Goal: Transaction & Acquisition: Purchase product/service

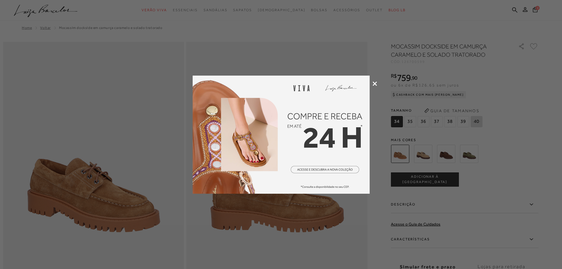
click at [372, 83] on icon at bounding box center [374, 83] width 4 height 4
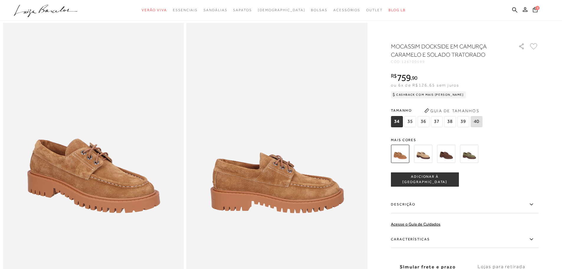
scroll to position [29, 0]
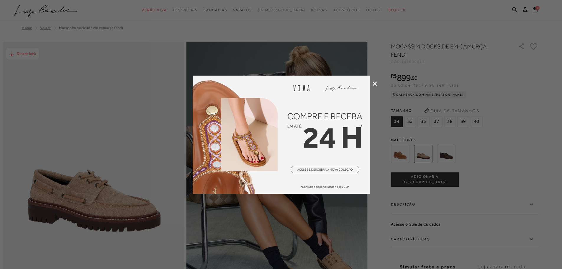
click at [379, 88] on div at bounding box center [281, 134] width 562 height 269
click at [373, 84] on icon at bounding box center [374, 83] width 4 height 4
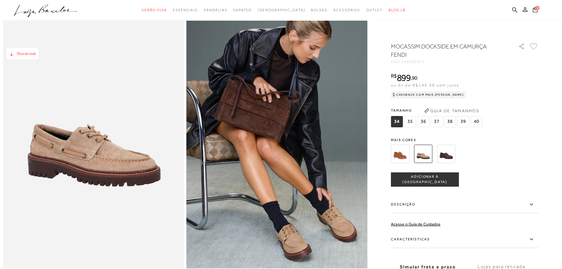
scroll to position [59, 0]
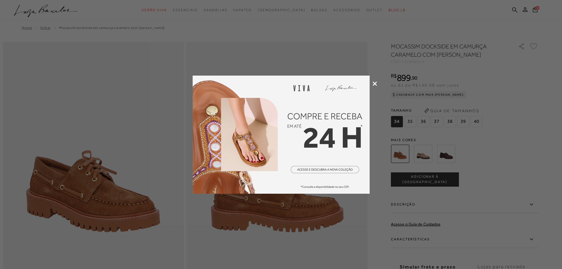
click at [372, 85] on icon at bounding box center [374, 83] width 4 height 4
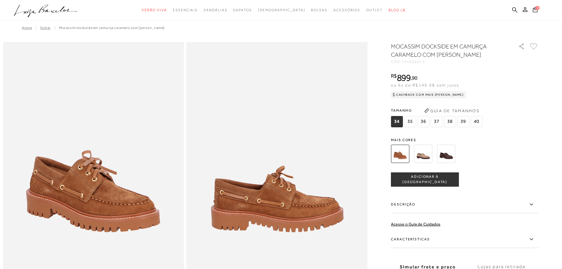
click at [426, 159] on img at bounding box center [423, 153] width 18 height 18
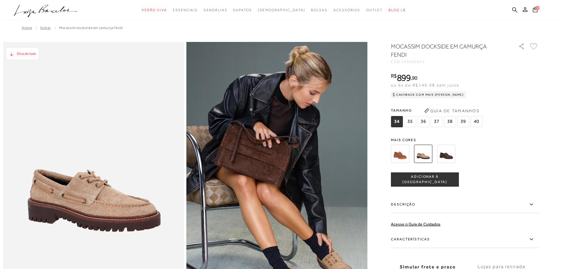
click at [401, 159] on img at bounding box center [400, 153] width 18 height 18
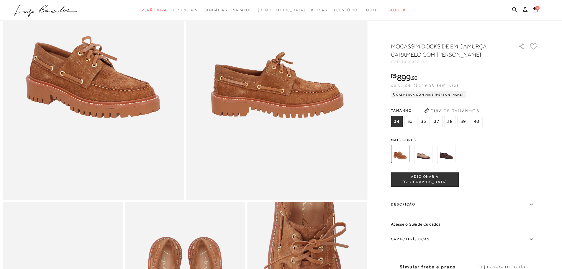
scroll to position [88, 0]
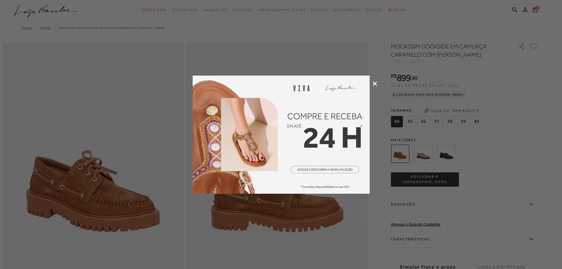
click at [373, 85] on icon at bounding box center [374, 83] width 4 height 4
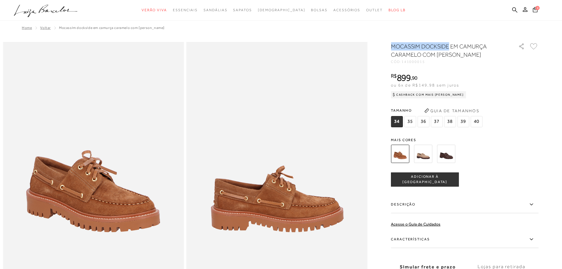
drag, startPoint x: 393, startPoint y: 48, endPoint x: 450, endPoint y: 45, distance: 57.0
click at [450, 45] on h1 "MOCASSIM DOCKSIDE EM CAMURÇA CARAMELO COM [PERSON_NAME]" at bounding box center [446, 50] width 111 height 17
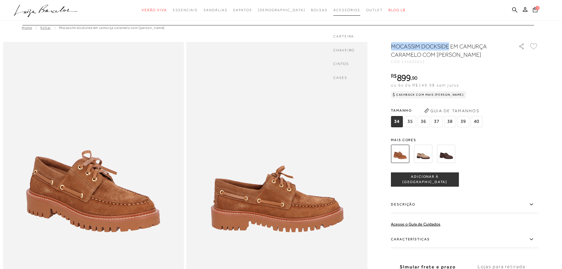
copy h1 "MOCASSIM DOCKSIDE"
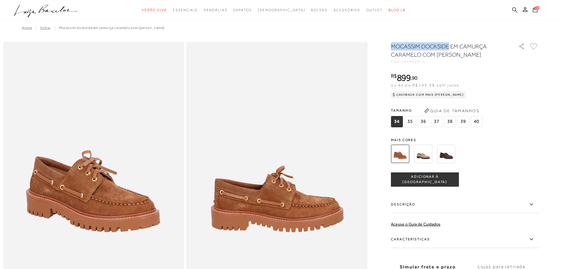
click at [513, 8] on icon at bounding box center [514, 9] width 5 height 5
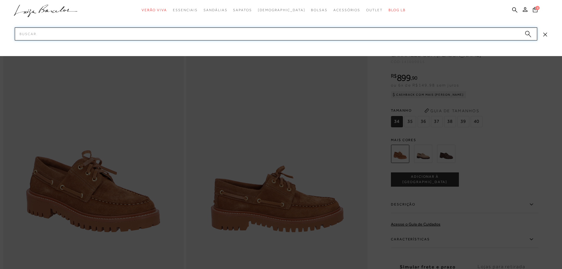
click at [241, 36] on input "Pesquisar" at bounding box center [276, 33] width 522 height 13
paste input "MOCASSIM DOCKSIDE"
type input "MOCASSIM DOCKSIDE"
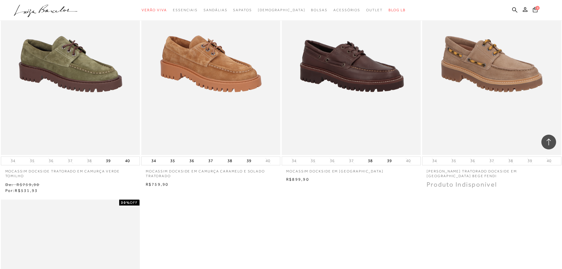
scroll to position [354, 0]
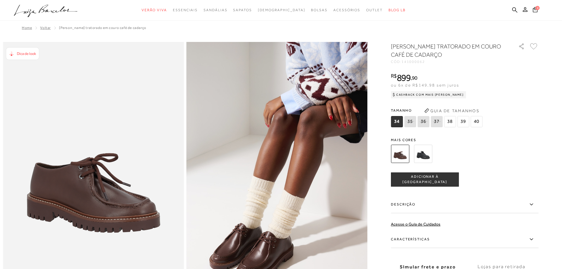
click at [426, 155] on img at bounding box center [423, 153] width 18 height 18
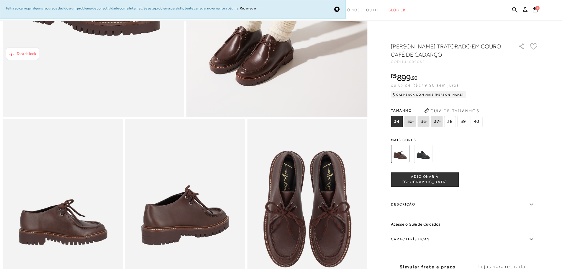
scroll to position [206, 0]
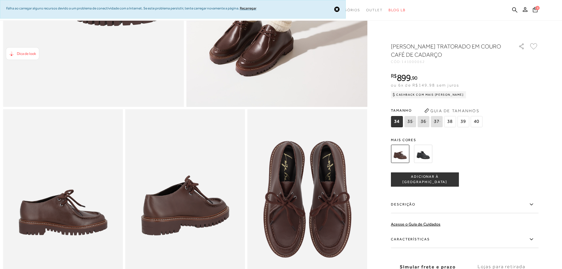
click at [426, 151] on img at bounding box center [423, 153] width 18 height 18
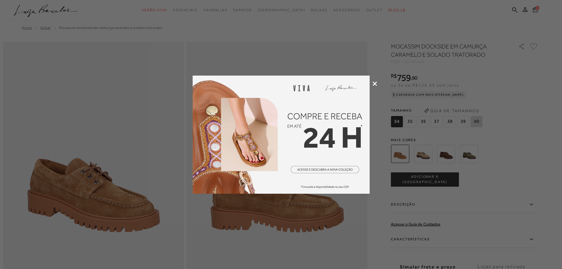
click at [372, 83] on div at bounding box center [281, 134] width 562 height 269
click at [375, 84] on icon at bounding box center [374, 83] width 4 height 4
